Goal: Find contact information: Find contact information

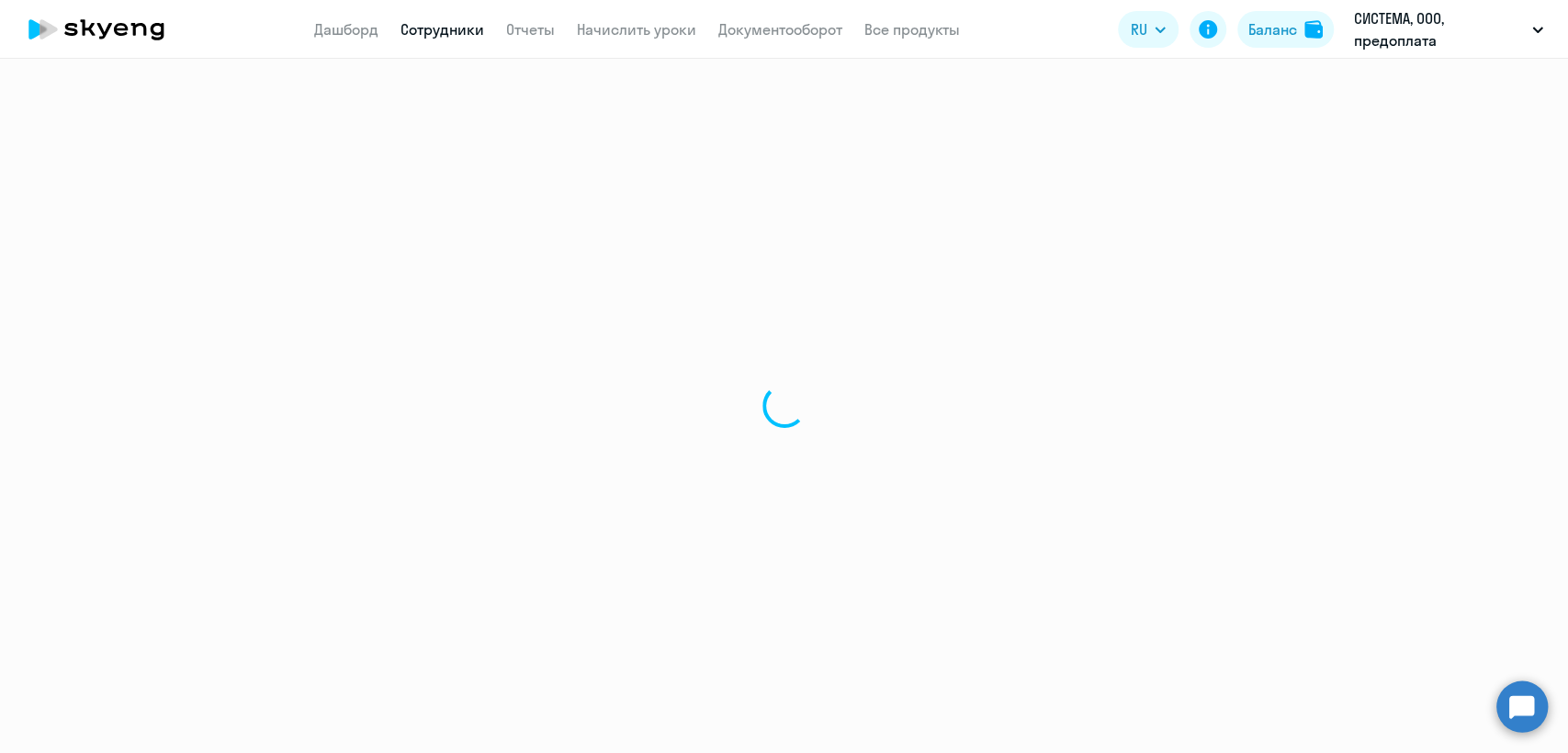
select select "30"
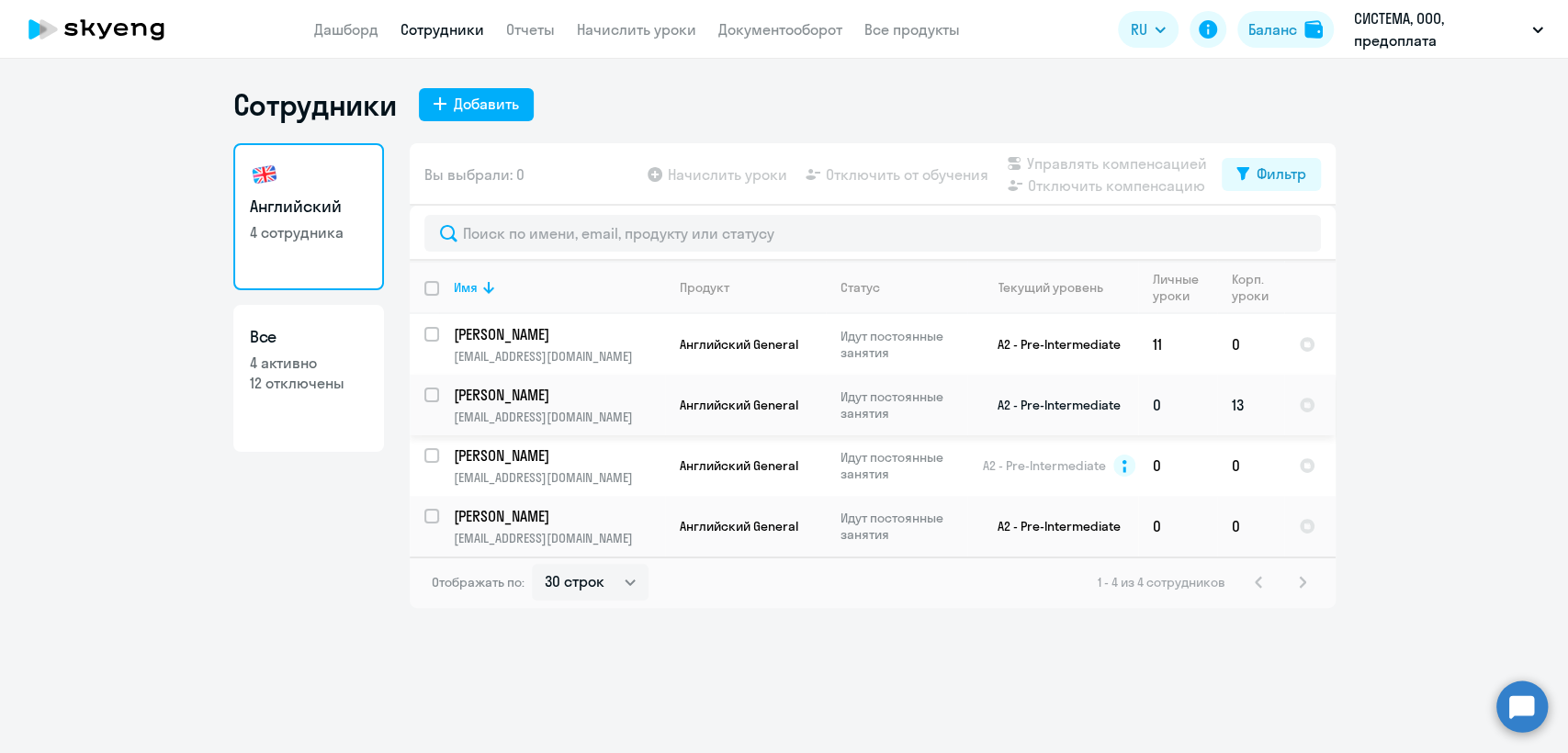
click at [609, 415] on p "[EMAIL_ADDRESS][DOMAIN_NAME]" at bounding box center [559, 416] width 210 height 17
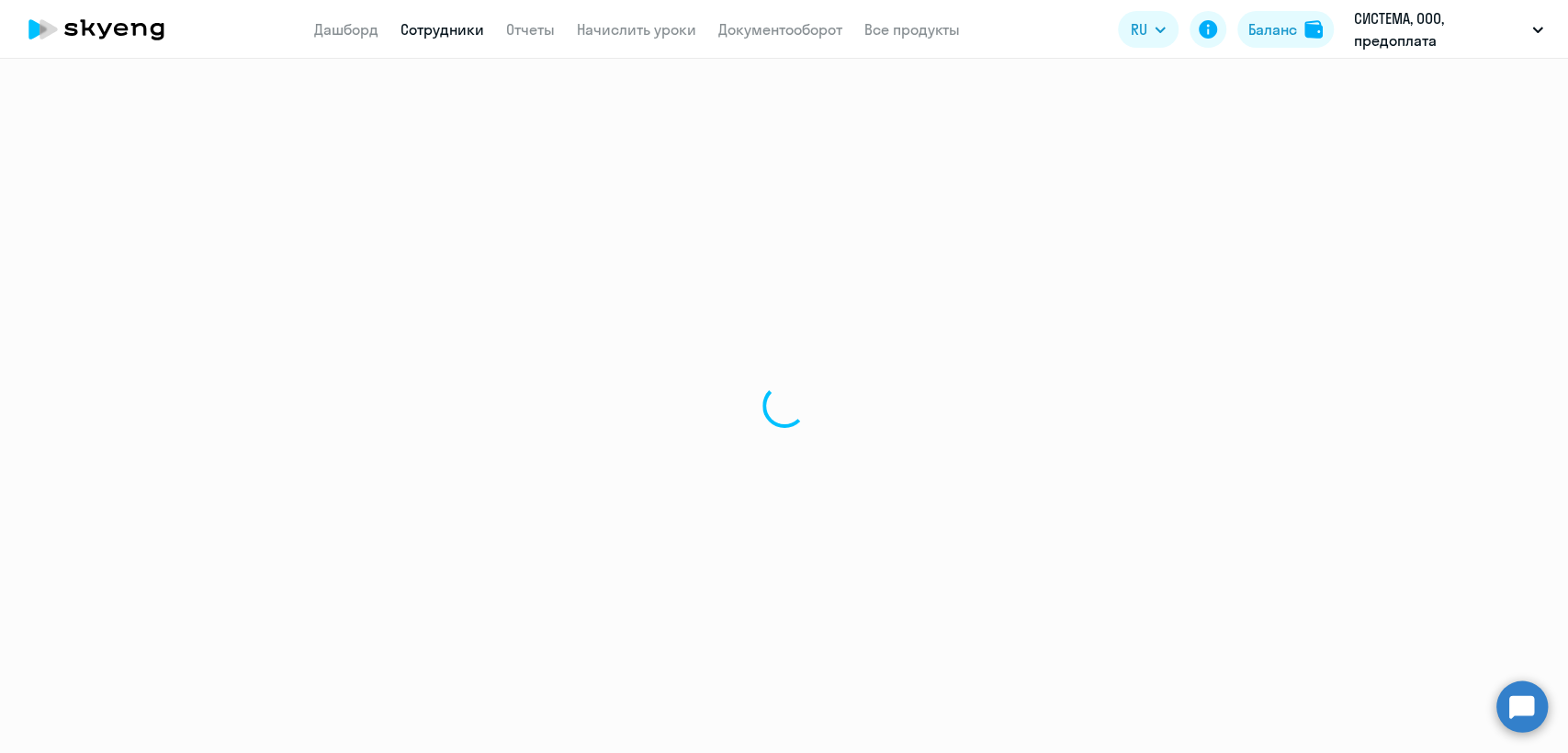
select select "english"
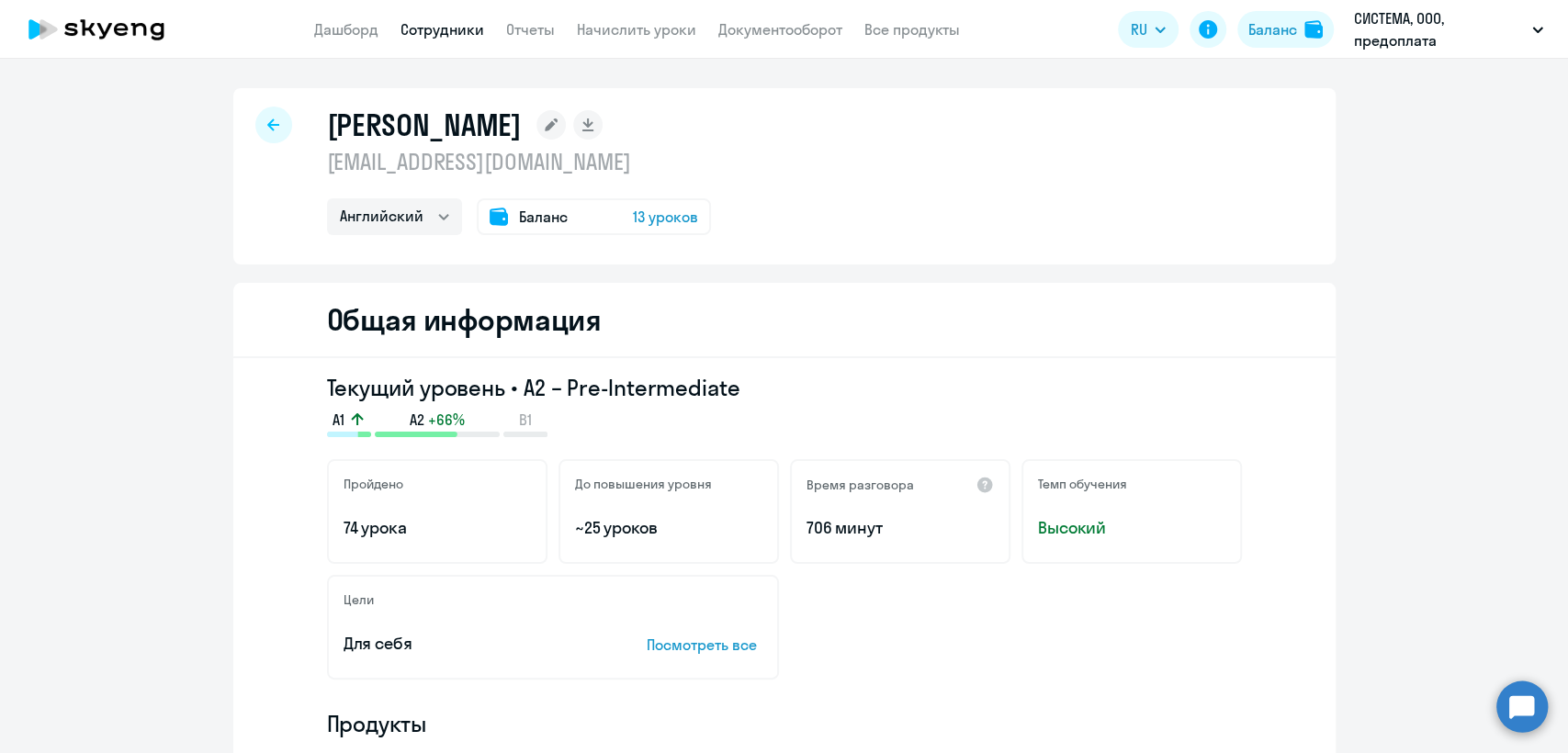
click at [452, 159] on p "[EMAIL_ADDRESS][DOMAIN_NAME]" at bounding box center [518, 162] width 384 height 30
copy p "[EMAIL_ADDRESS][DOMAIN_NAME]"
click at [433, 33] on link "Сотрудники" at bounding box center [442, 29] width 84 height 19
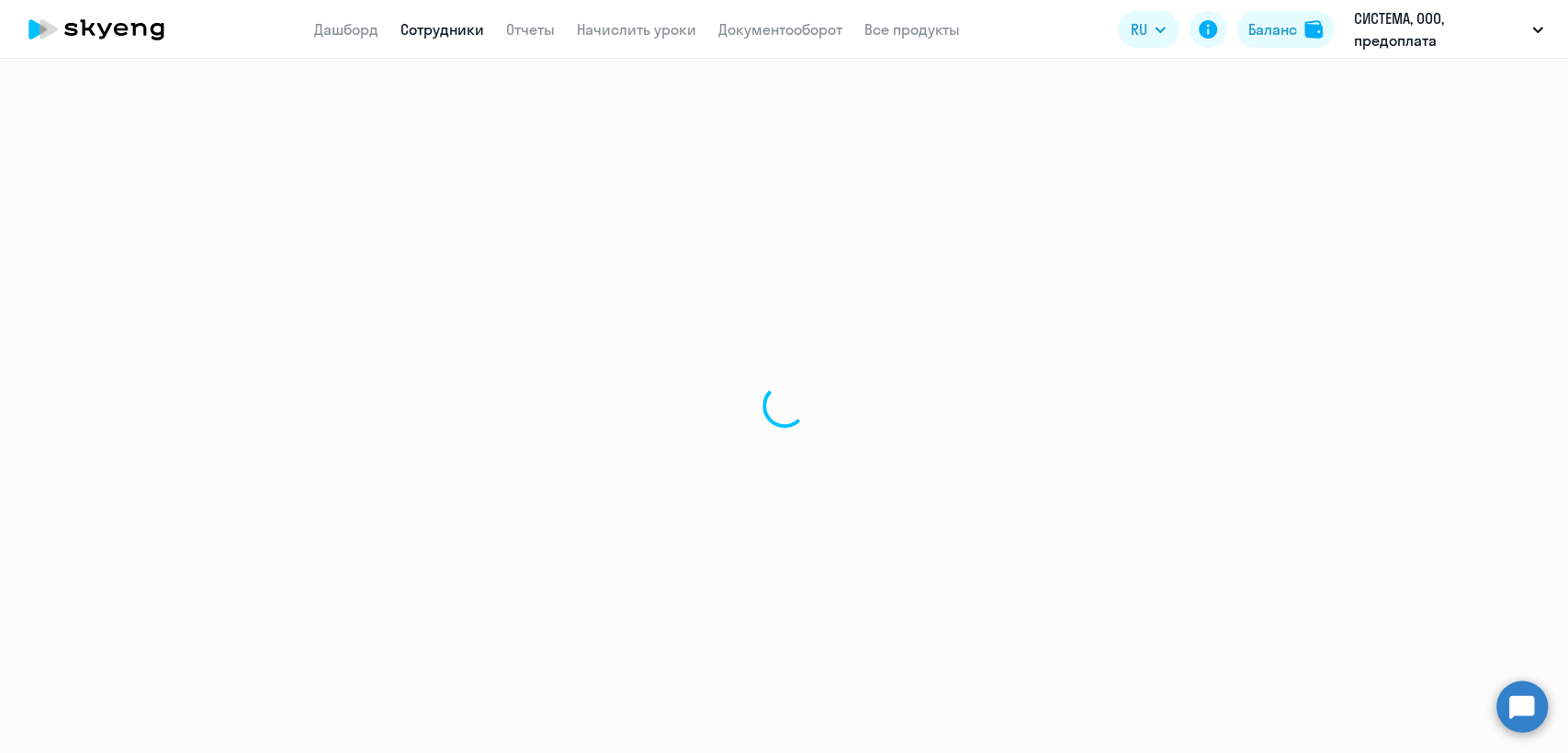
select select "30"
